Goal: Task Accomplishment & Management: Manage account settings

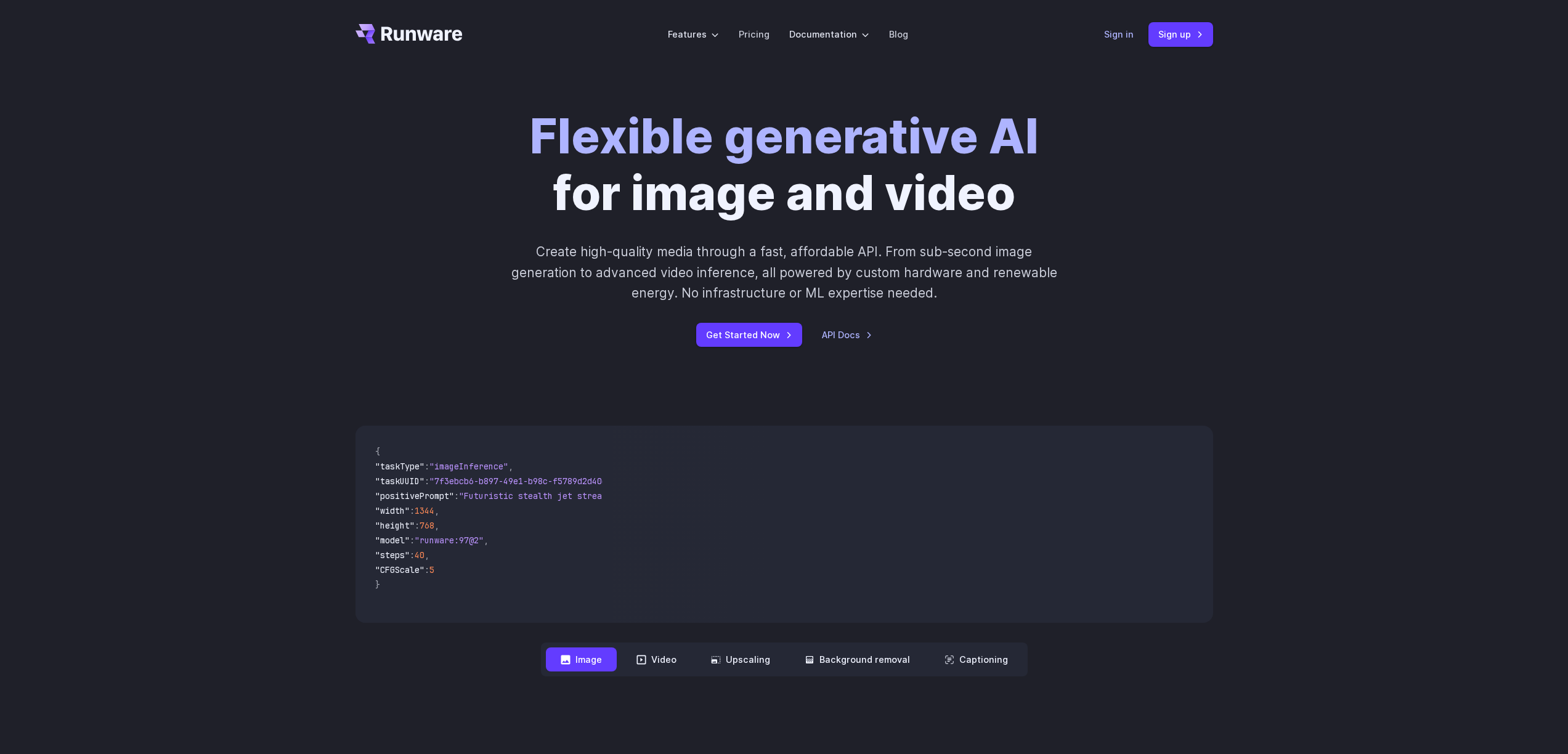
click at [1121, 35] on link "Sign in" at bounding box center [1119, 34] width 30 height 14
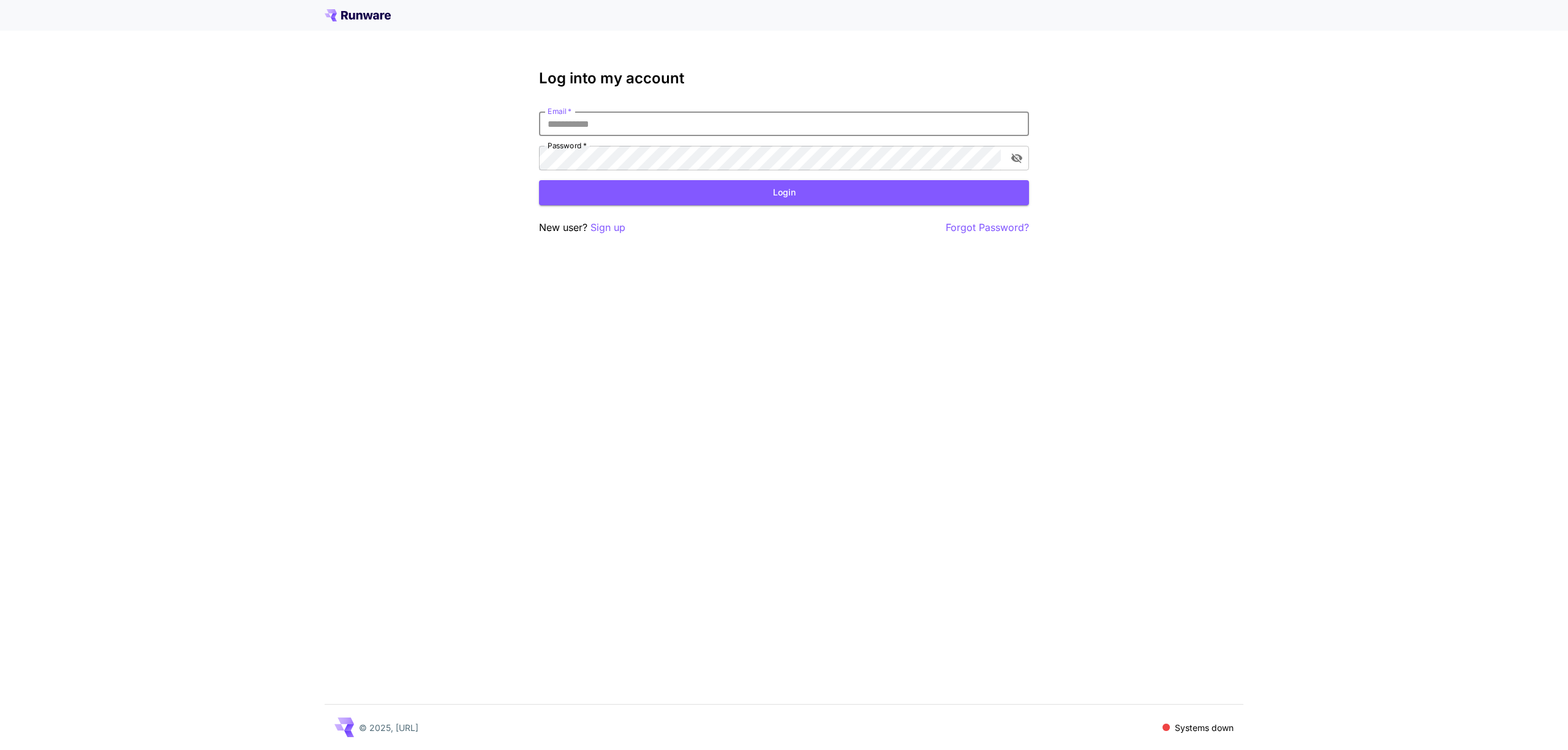
click at [594, 126] on input "Email   *" at bounding box center [784, 124] width 490 height 24
type input "**********"
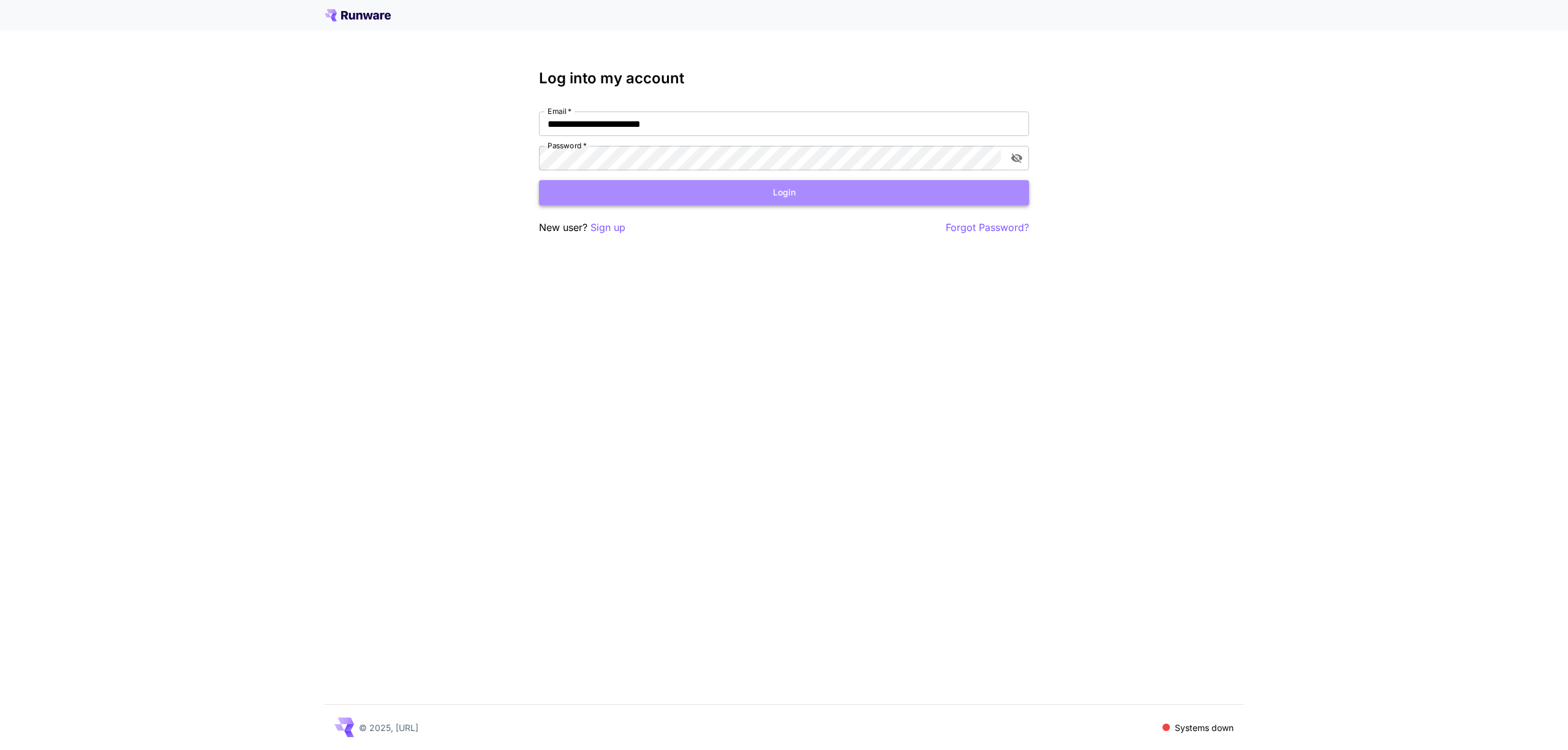
click at [600, 188] on button "Login" at bounding box center [784, 192] width 490 height 25
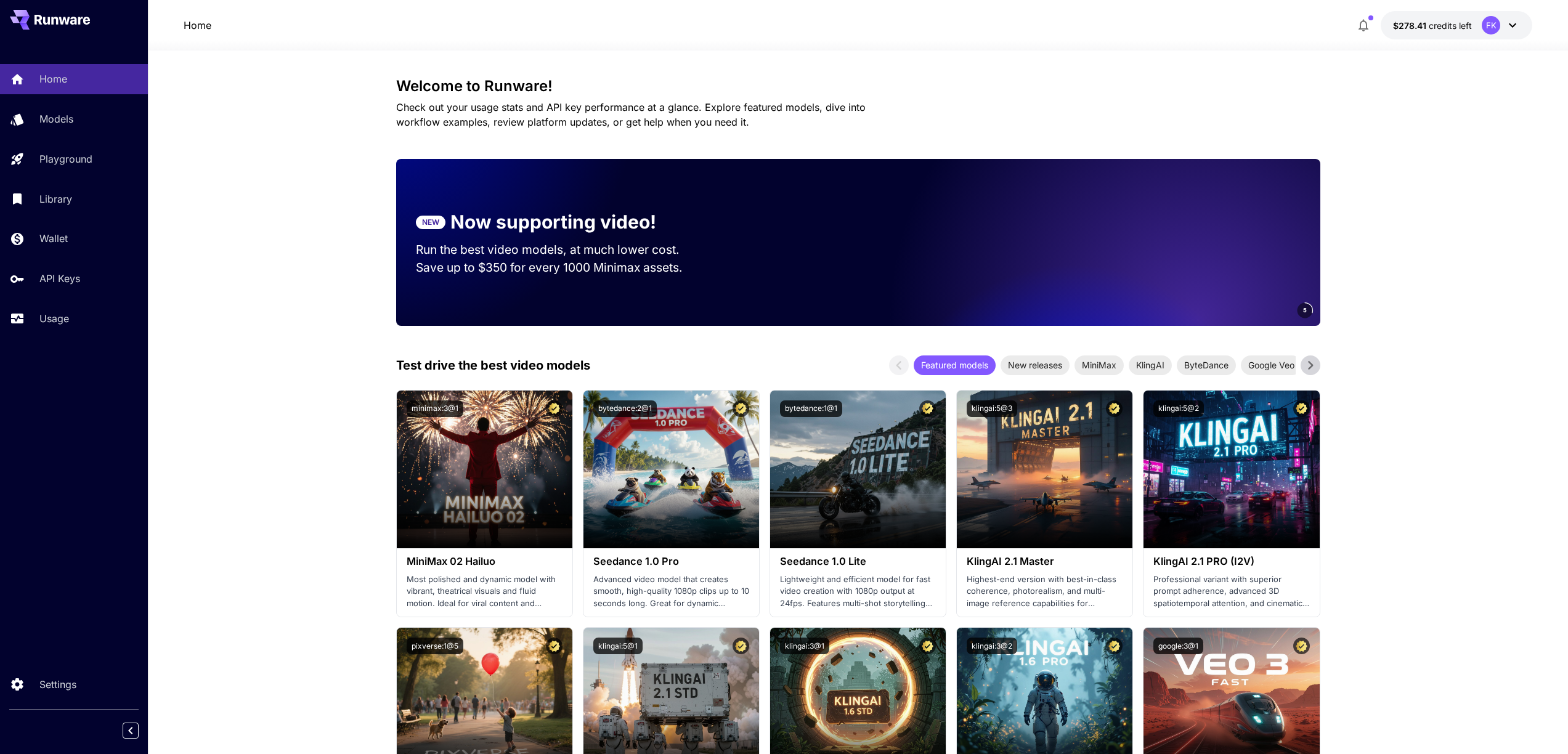
click at [1429, 31] on p "$278.41 credits left" at bounding box center [1433, 26] width 79 height 13
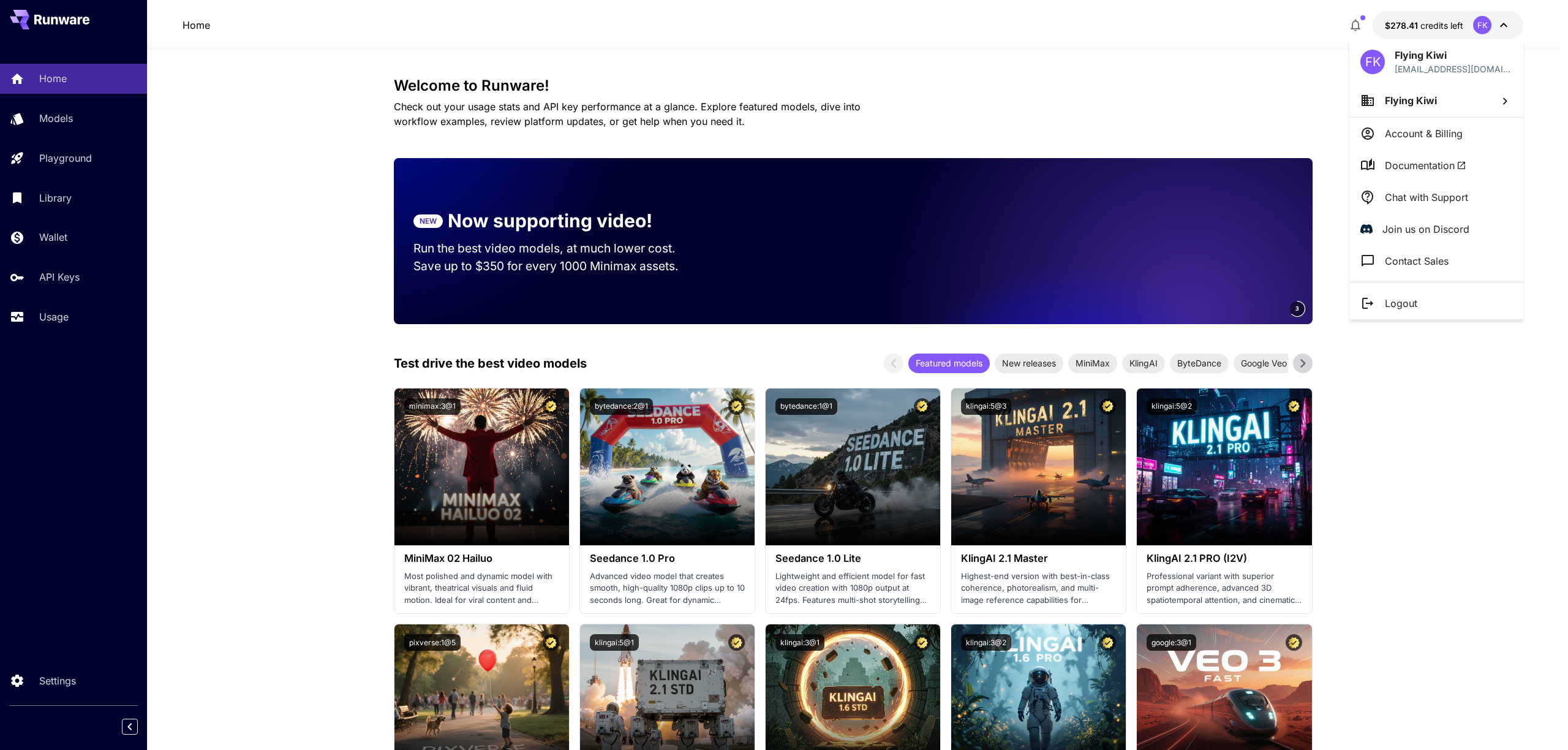
click at [74, 241] on div at bounding box center [784, 375] width 1568 height 750
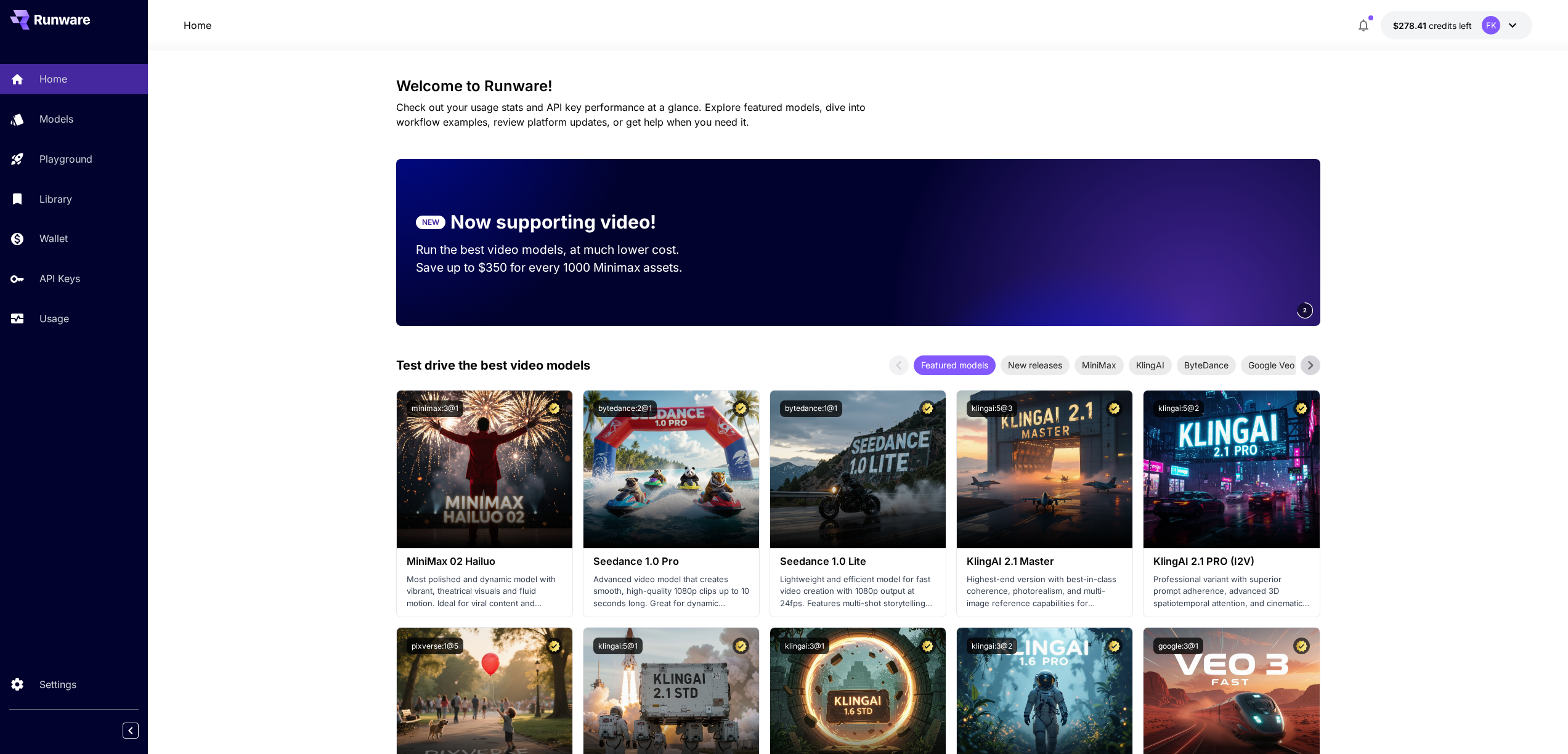
click at [55, 237] on div "FK Flying Kiwi [EMAIL_ADDRESS][DOMAIN_NAME] Flying Kiwi Account & Billing Docum…" at bounding box center [99, 377] width 197 height 754
click at [56, 240] on p "Wallet" at bounding box center [56, 238] width 28 height 15
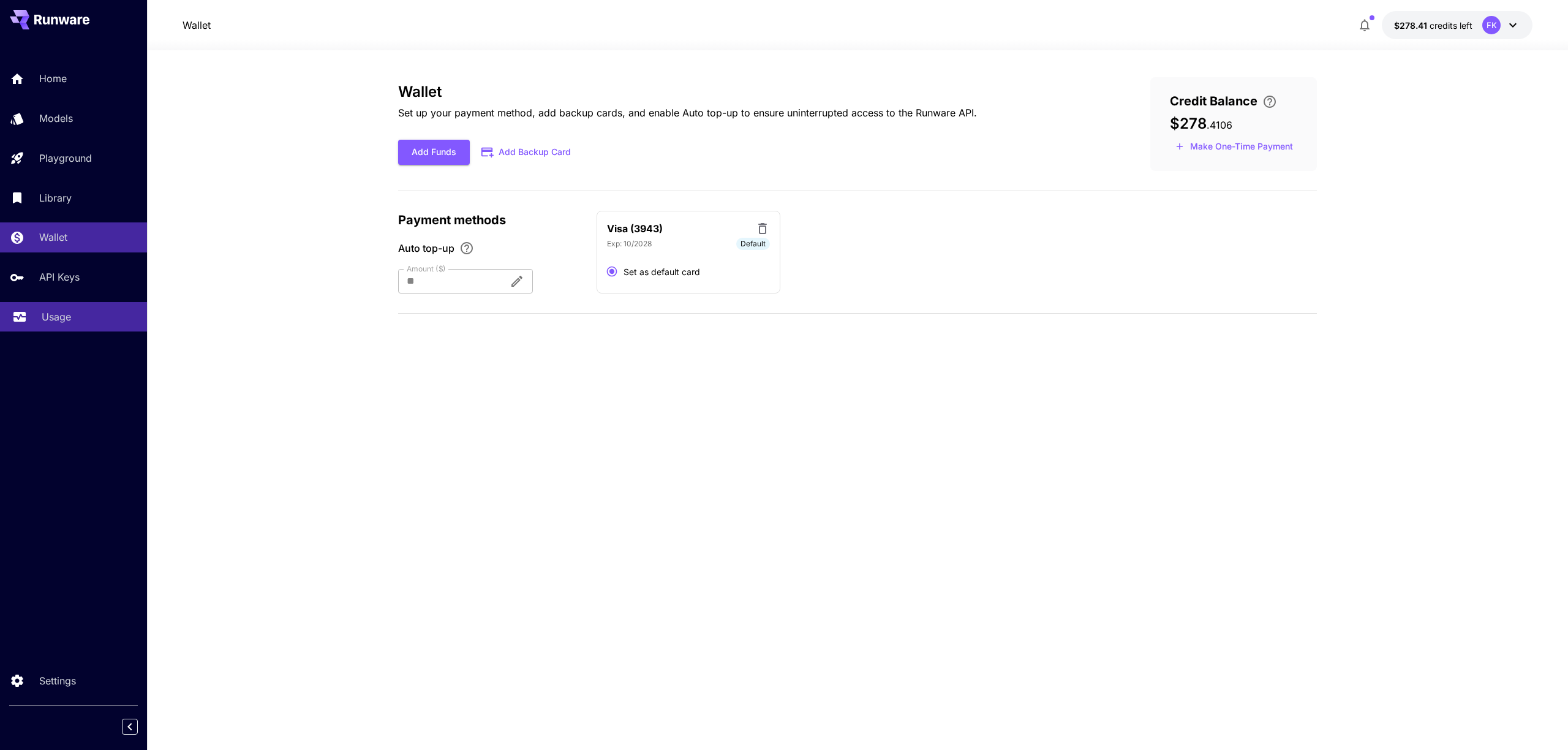
click at [73, 312] on div "Usage" at bounding box center [89, 317] width 95 height 15
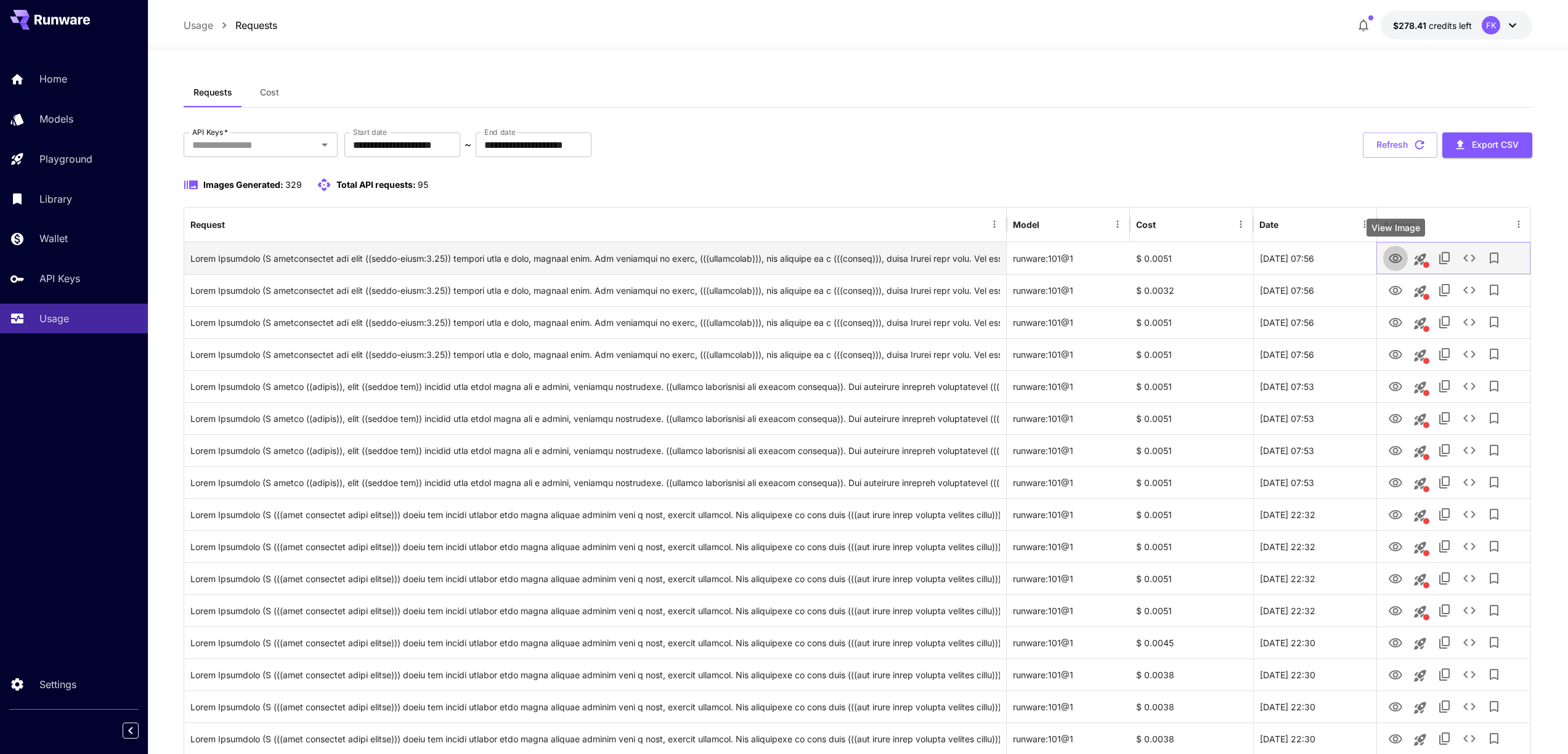
click at [1400, 252] on icon "View Image" at bounding box center [1395, 258] width 15 height 15
